Goal: Entertainment & Leisure: Consume media (video, audio)

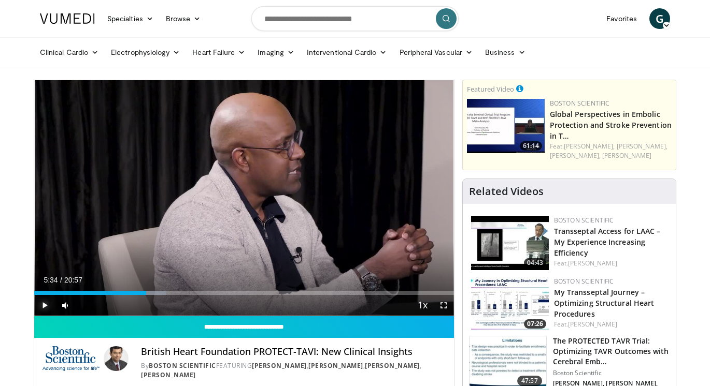
click at [47, 311] on span "Video Player" at bounding box center [44, 305] width 21 height 21
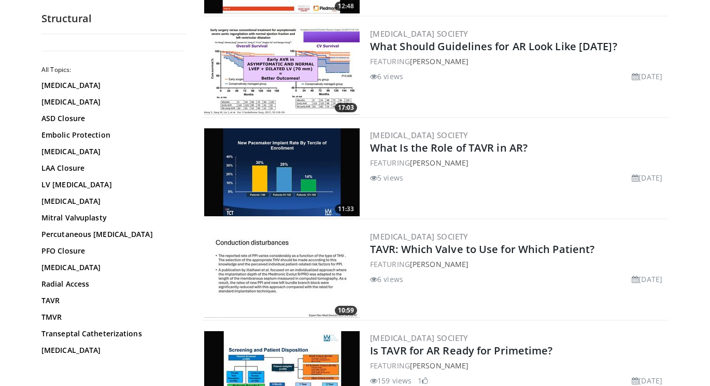
scroll to position [932, 0]
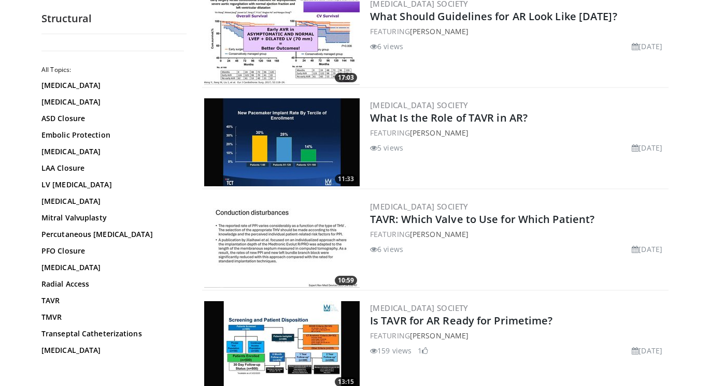
click at [287, 215] on img at bounding box center [281, 244] width 155 height 88
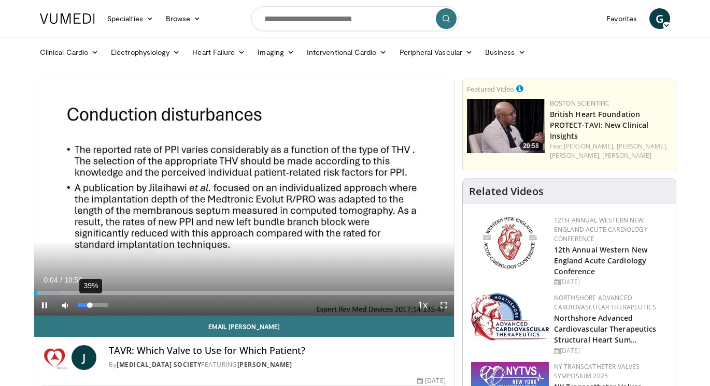
drag, startPoint x: 97, startPoint y: 307, endPoint x: 90, endPoint y: 308, distance: 7.3
click at [90, 307] on div "Volume Level" at bounding box center [83, 306] width 11 height 4
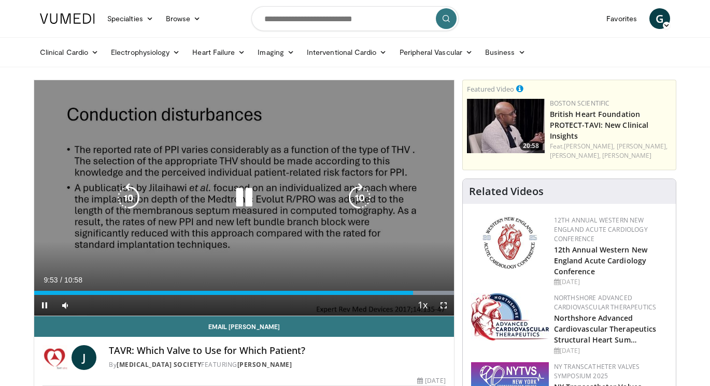
click at [239, 195] on icon "Video Player" at bounding box center [243, 197] width 29 height 29
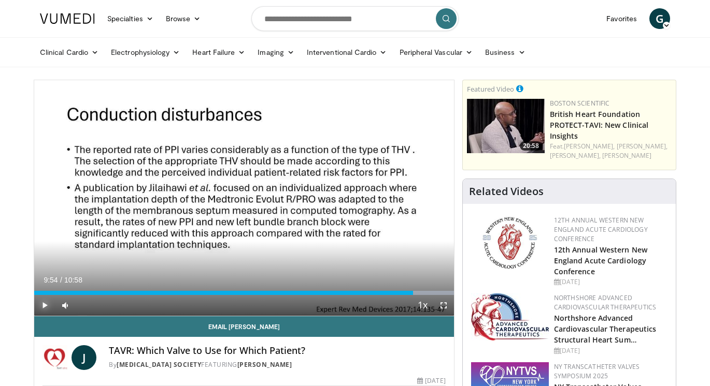
click at [46, 305] on span "Video Player" at bounding box center [44, 305] width 21 height 21
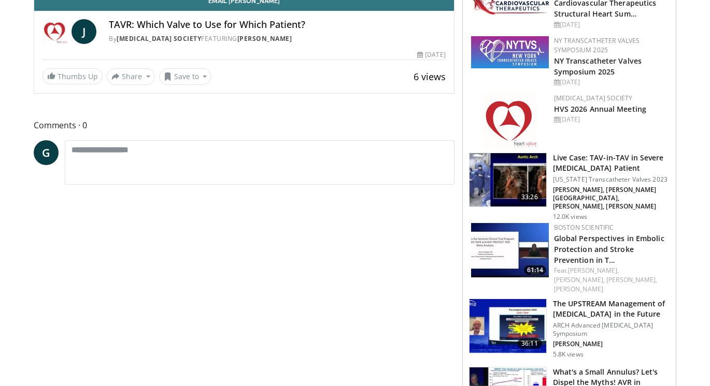
scroll to position [363, 0]
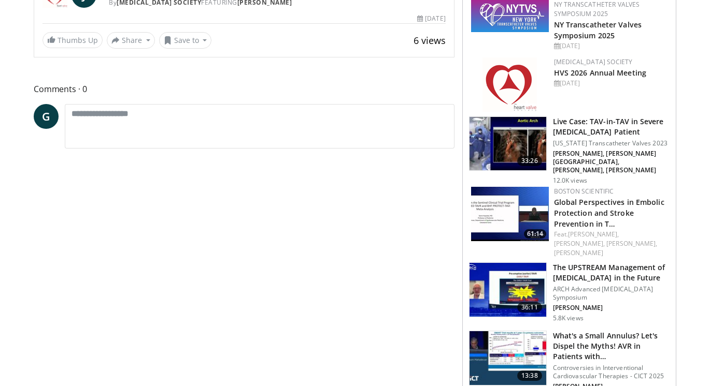
click at [519, 267] on img at bounding box center [507, 290] width 77 height 54
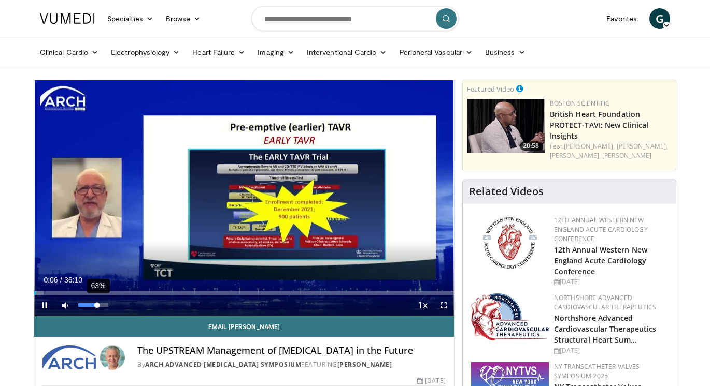
drag, startPoint x: 90, startPoint y: 305, endPoint x: 97, endPoint y: 306, distance: 6.8
click at [97, 306] on div "Volume Level" at bounding box center [87, 306] width 19 height 4
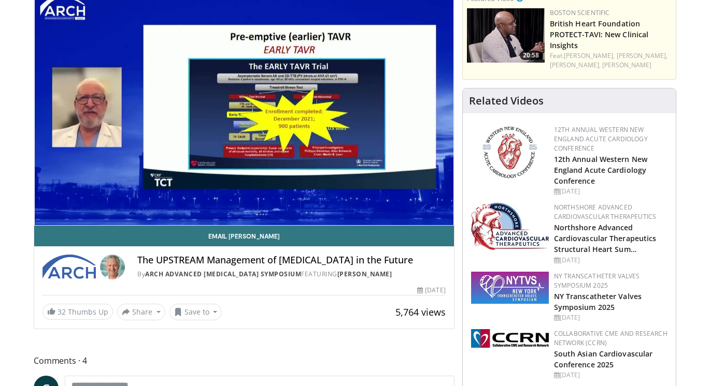
scroll to position [104, 0]
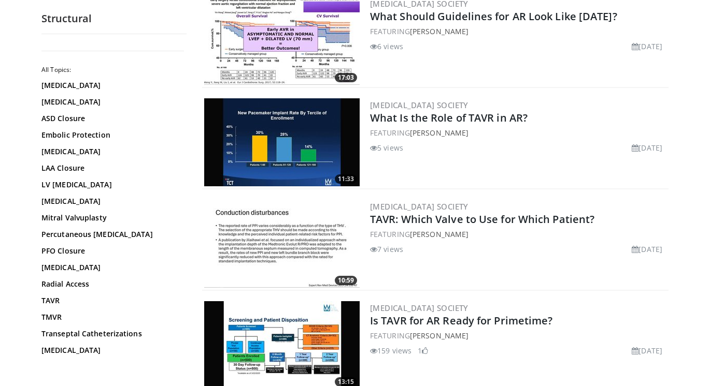
scroll to position [1243, 0]
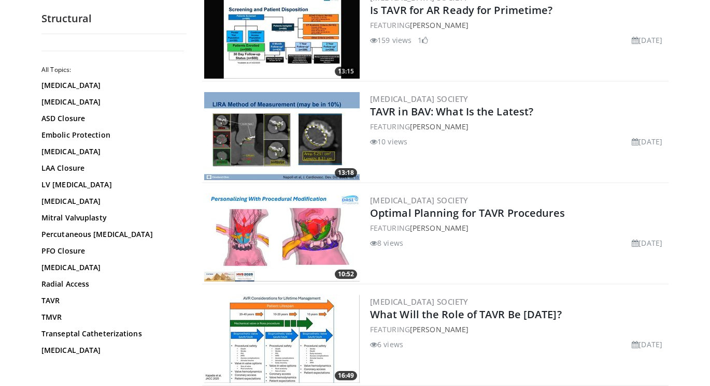
click at [238, 227] on img at bounding box center [281, 238] width 155 height 88
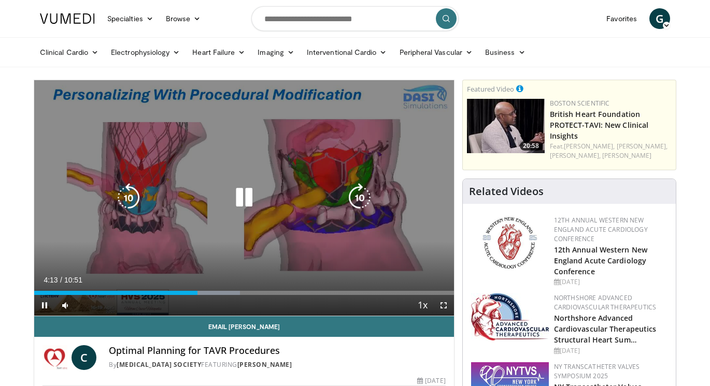
click at [222, 133] on div "10 seconds Tap to unmute" at bounding box center [244, 198] width 420 height 236
